Goal: Task Accomplishment & Management: Use online tool/utility

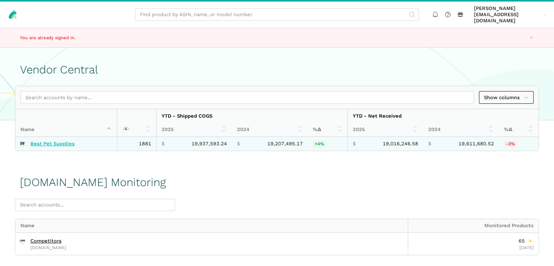
click at [55, 141] on link "Best Pet Supplies" at bounding box center [52, 144] width 44 height 6
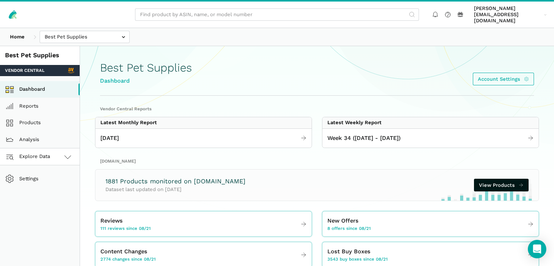
click at [59, 156] on link "Explore Data" at bounding box center [40, 157] width 80 height 17
click at [51, 183] on link "[DOMAIN_NAME]" at bounding box center [40, 191] width 80 height 17
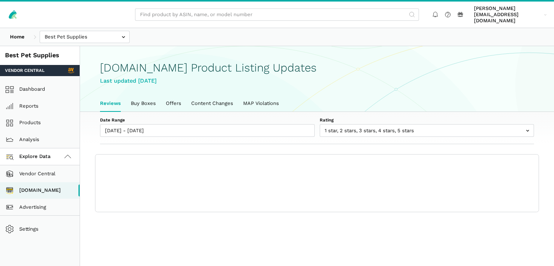
scroll to position [2, 0]
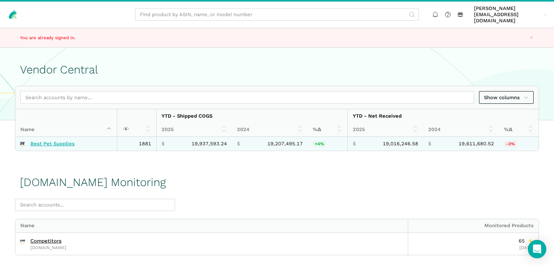
click at [57, 141] on link "Best Pet Supplies" at bounding box center [52, 144] width 44 height 6
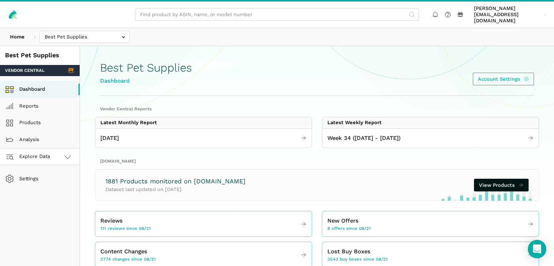
click at [57, 155] on link "Explore Data" at bounding box center [40, 157] width 80 height 17
click at [55, 184] on link "[DOMAIN_NAME]" at bounding box center [40, 191] width 80 height 17
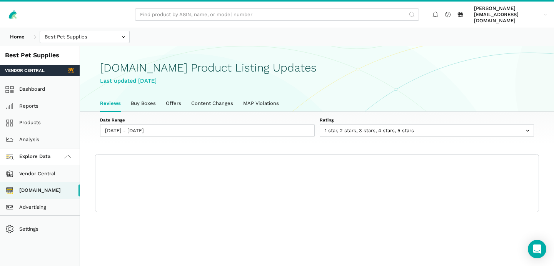
scroll to position [2, 0]
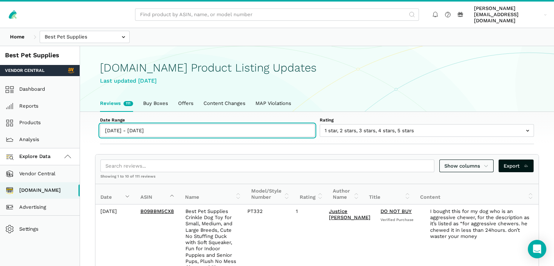
click at [122, 125] on input "[DATE] - [DATE]" at bounding box center [207, 130] width 215 height 13
type input "[DATE]"
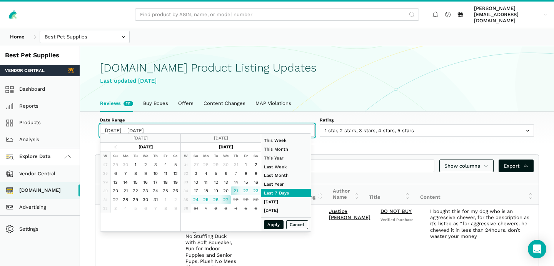
type input "[DATE]"
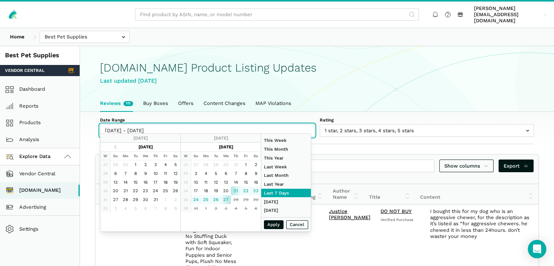
type input "[DATE]"
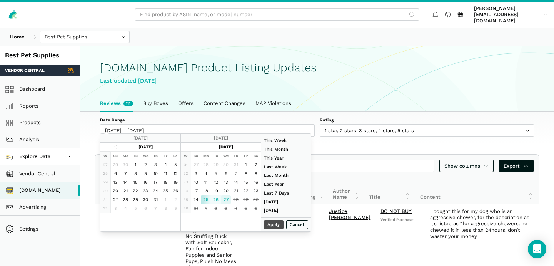
type input "[DATE]"
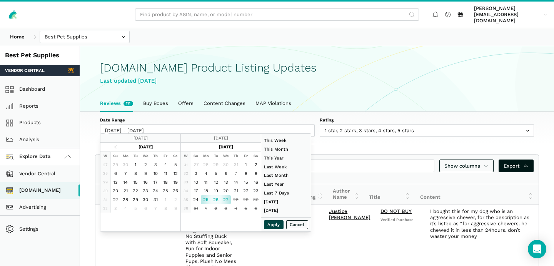
click at [271, 224] on button "Apply" at bounding box center [274, 225] width 20 height 9
type input "[DATE] - [DATE]"
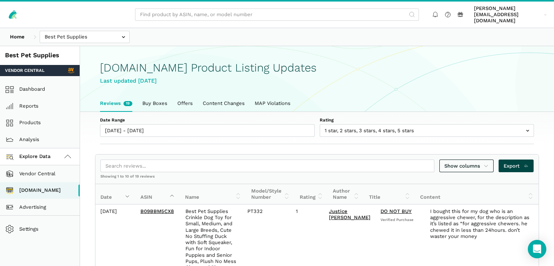
click at [518, 162] on span "Export" at bounding box center [516, 166] width 25 height 8
